Goal: Find specific page/section: Find specific page/section

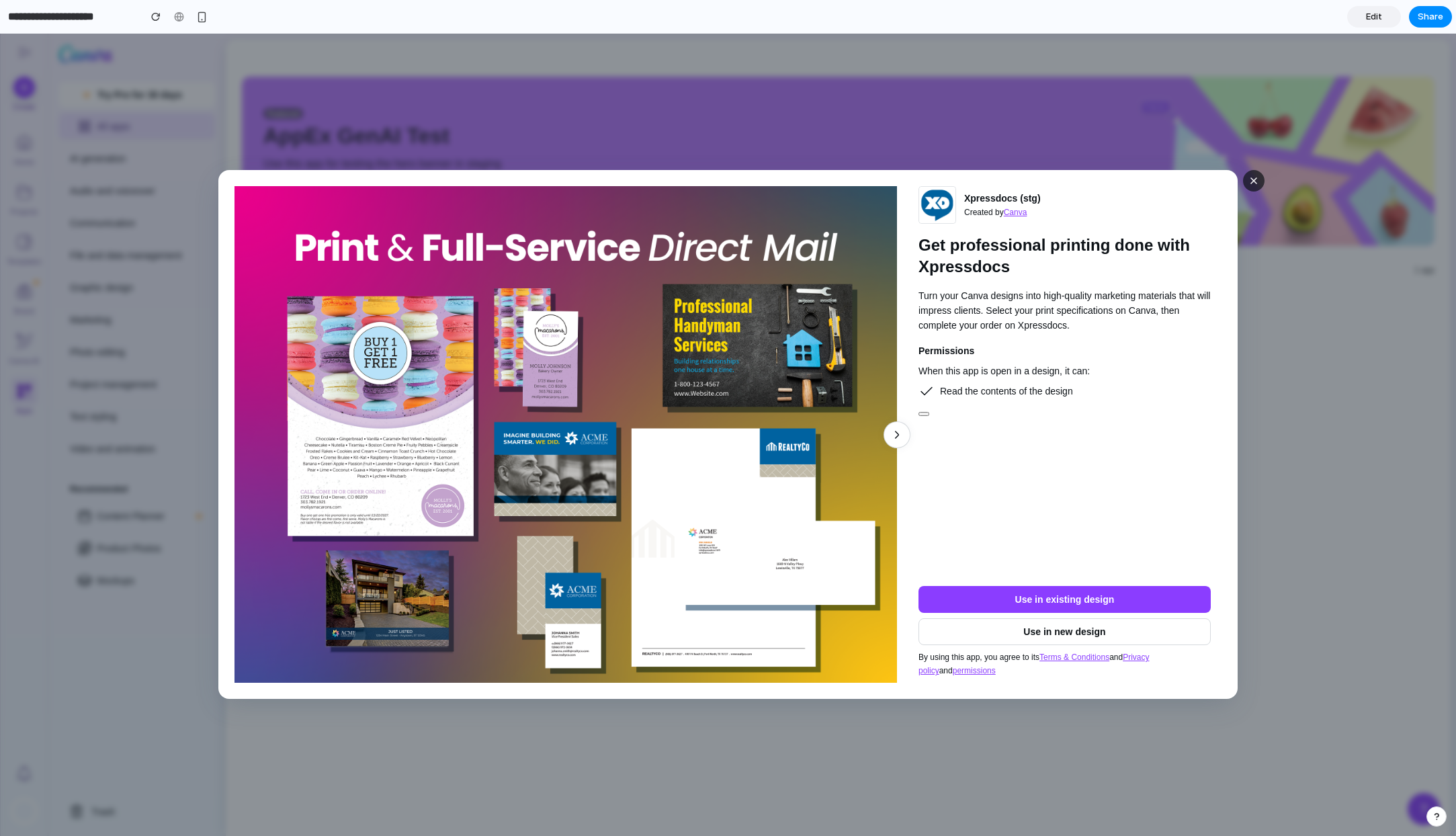
click at [1253, 177] on span "button" at bounding box center [1253, 181] width 11 height 11
click at [1251, 169] on div "Skip to end of list Skip to start of list Xpressdocs (stg) Created by Canva Get…" at bounding box center [728, 434] width 1456 height 803
click at [1111, 429] on div "t US Letter" at bounding box center [1257, 512] width 357 height 264
click at [1233, 473] on div "t US Letter" at bounding box center [1257, 512] width 357 height 264
click at [1369, 378] on div "Your Projects t US Letter" at bounding box center [1257, 481] width 357 height 322
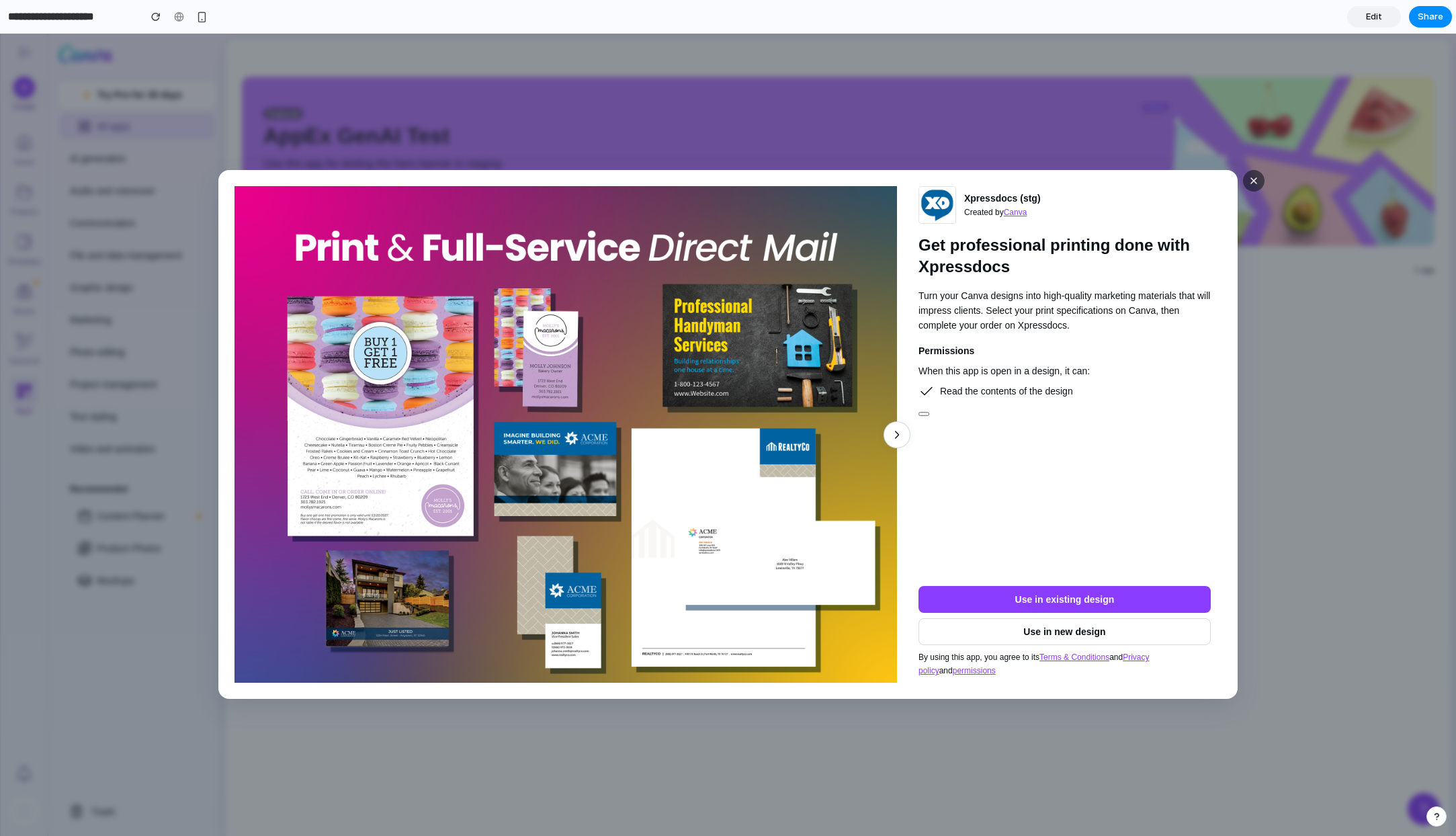
drag, startPoint x: 1369, startPoint y: 378, endPoint x: 1314, endPoint y: 373, distance: 55.2
click at [1367, 378] on div "Your Projects" at bounding box center [1256, 366] width 341 height 27
click at [924, 412] on button "button" at bounding box center [923, 414] width 11 height 4
click at [924, 414] on button "button" at bounding box center [923, 414] width 11 height 4
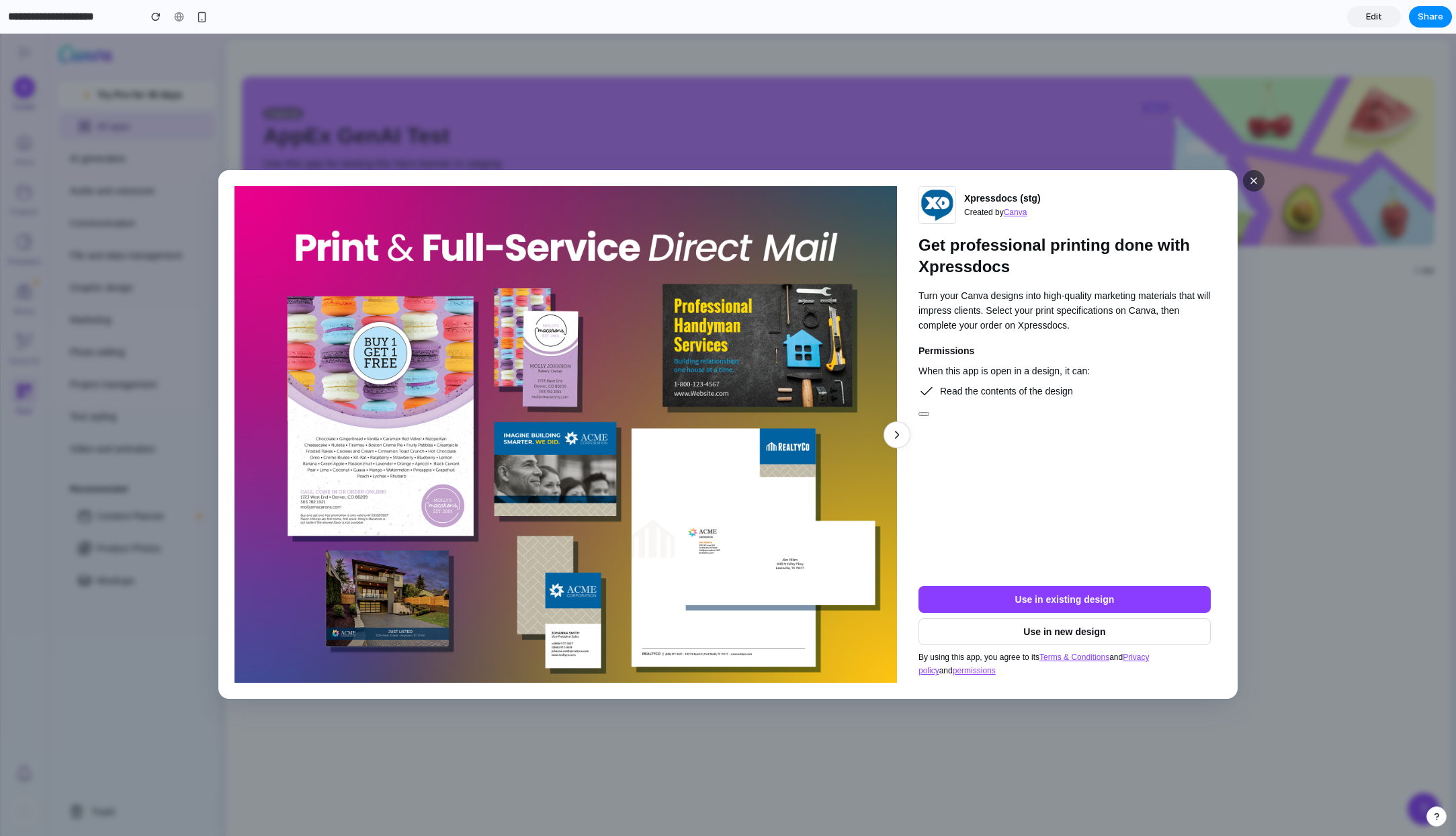
click at [975, 76] on div "Skip to end of list Skip to start of list Xpressdocs (stg) Created by Canva Get…" at bounding box center [728, 434] width 1456 height 803
click at [975, 77] on div "Skip to end of list Skip to start of list Xpressdocs (stg) Created by Canva Get…" at bounding box center [728, 434] width 1456 height 803
click at [1258, 184] on span "button" at bounding box center [1253, 181] width 11 height 11
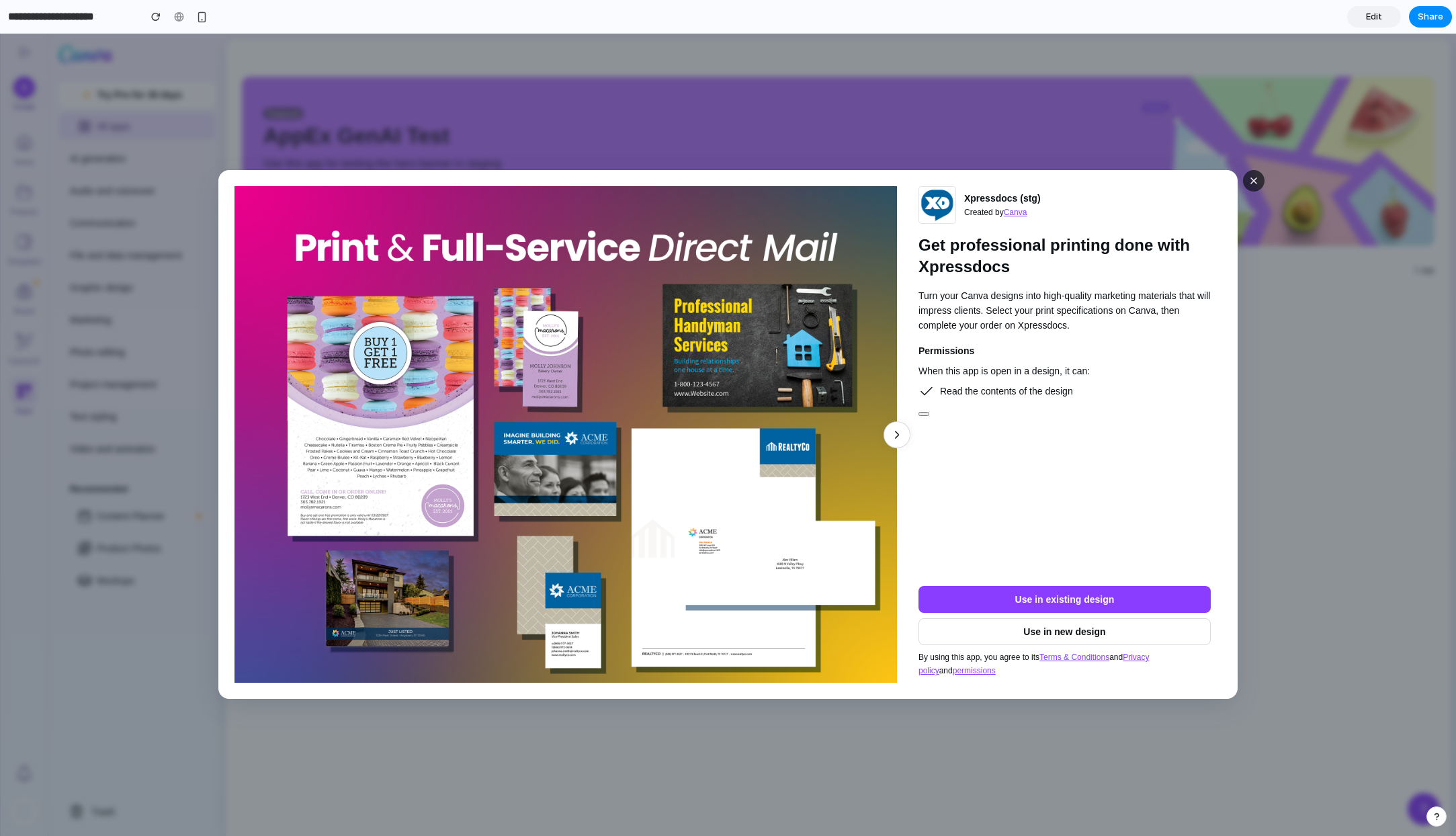
click at [1258, 184] on span "button" at bounding box center [1253, 181] width 11 height 11
click at [1270, 459] on div "t US Letter" at bounding box center [1257, 512] width 357 height 264
click at [899, 428] on span "button" at bounding box center [897, 434] width 16 height 16
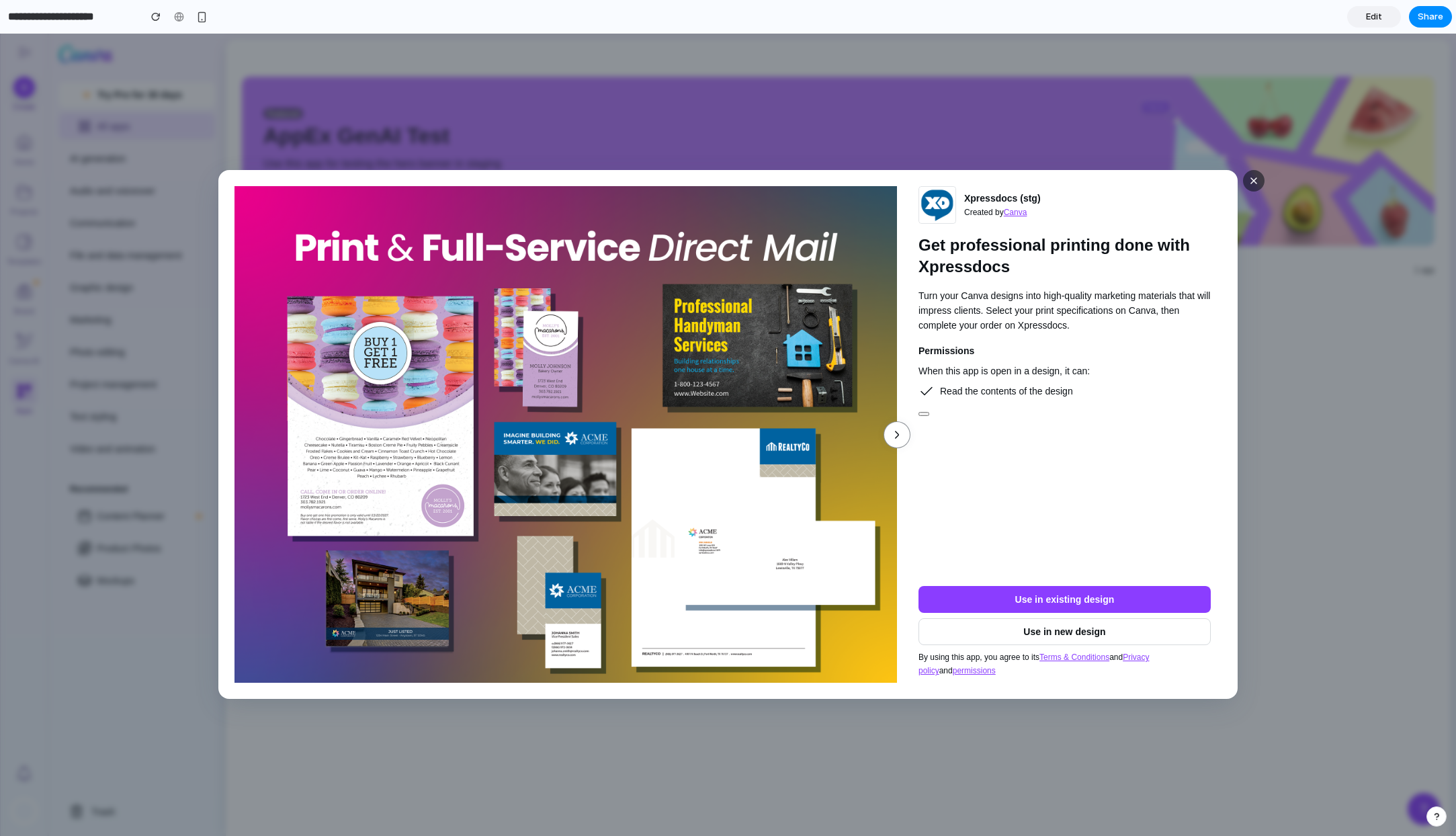
click at [899, 428] on span "button" at bounding box center [897, 434] width 16 height 16
click at [255, 392] on img at bounding box center [565, 434] width 662 height 497
click at [300, 88] on div "Skip to end of list Skip to start of list Xpressdocs (stg) Created by Canva Get…" at bounding box center [728, 434] width 1456 height 803
click at [300, 88] on div "Skip to end of list Skip to start of list Xpressdocs (stg) Created by Canva Get…" at bounding box center [728, 434] width 1456 height 803
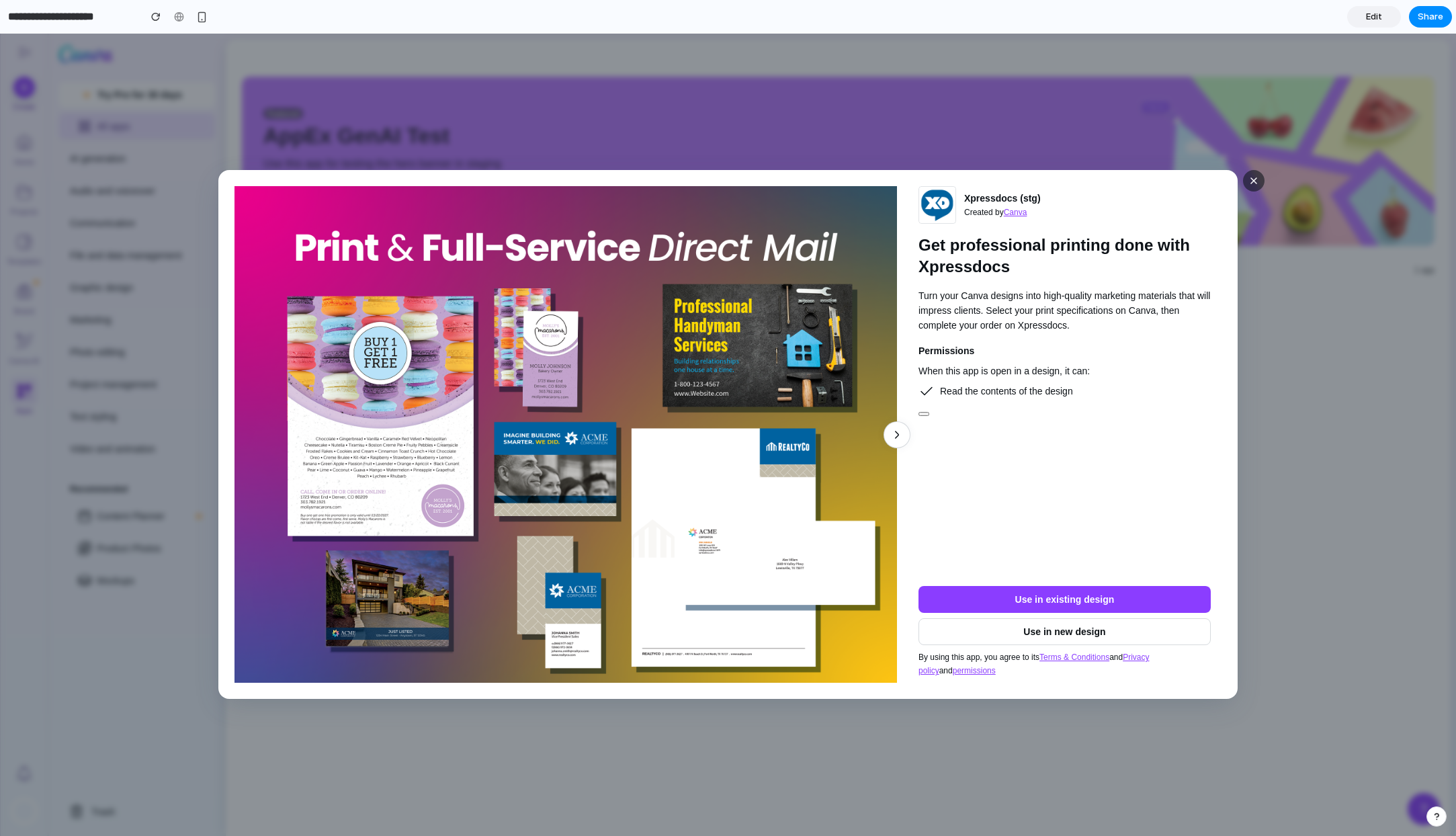
click at [300, 88] on div "Skip to end of list Skip to start of list Xpressdocs (stg) Created by Canva Get…" at bounding box center [728, 434] width 1456 height 803
click at [1253, 182] on span "button" at bounding box center [1253, 181] width 11 height 11
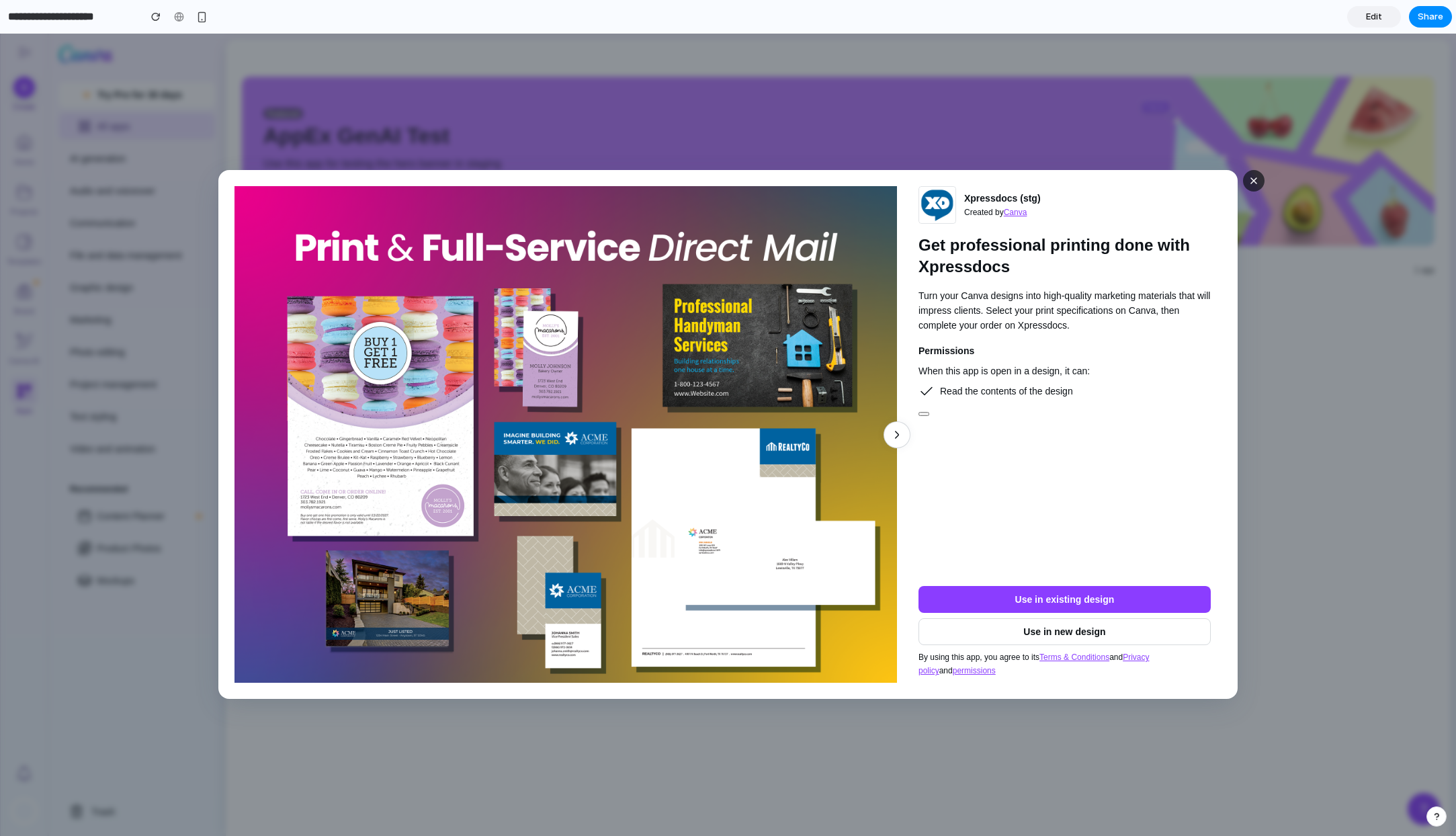
click at [1253, 182] on span "button" at bounding box center [1253, 181] width 11 height 11
